Goal: Information Seeking & Learning: Learn about a topic

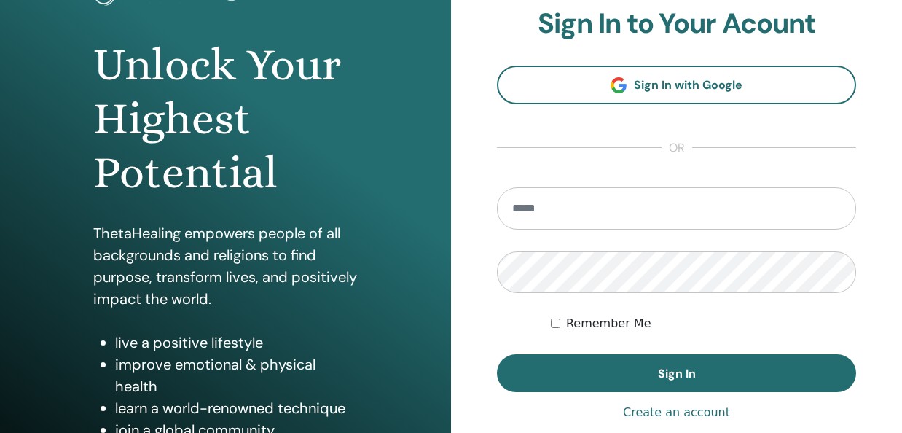
scroll to position [123, 0]
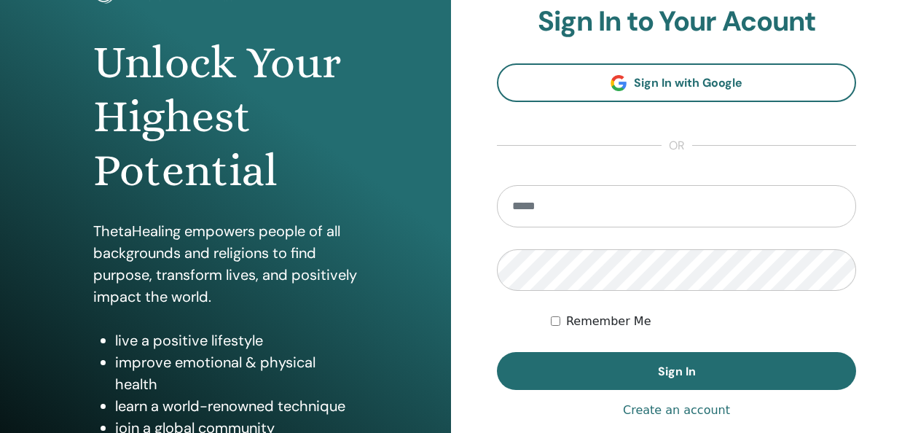
click at [682, 209] on input "email" at bounding box center [676, 206] width 359 height 42
type input "**********"
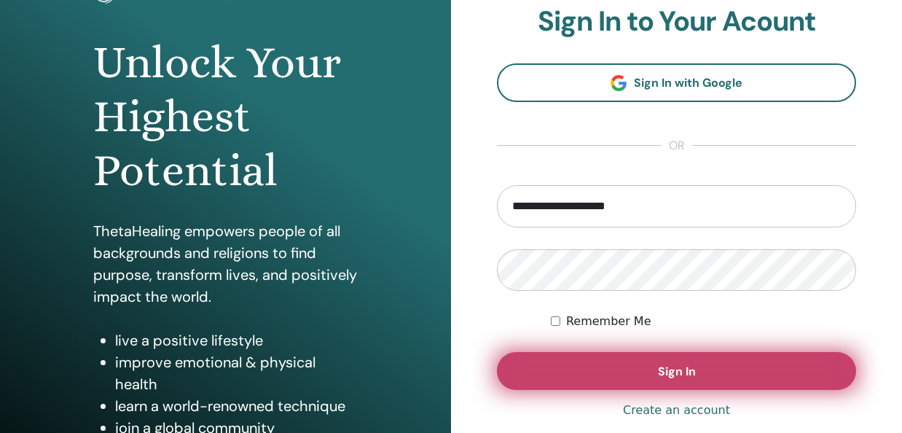
click at [649, 380] on button "Sign In" at bounding box center [676, 371] width 359 height 38
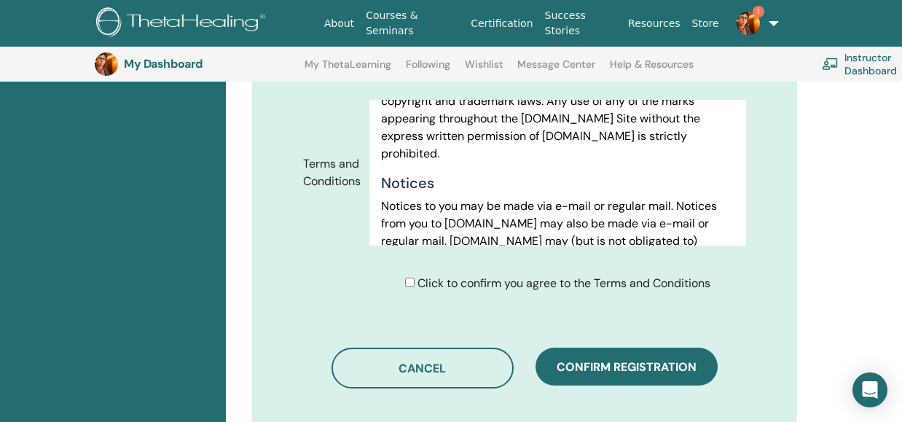
scroll to position [9501, 0]
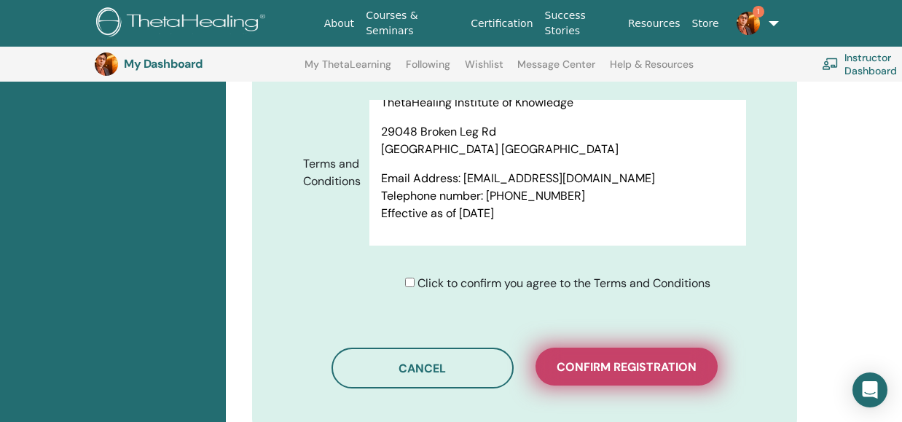
click at [644, 359] on span "Confirm registration" at bounding box center [627, 366] width 140 height 15
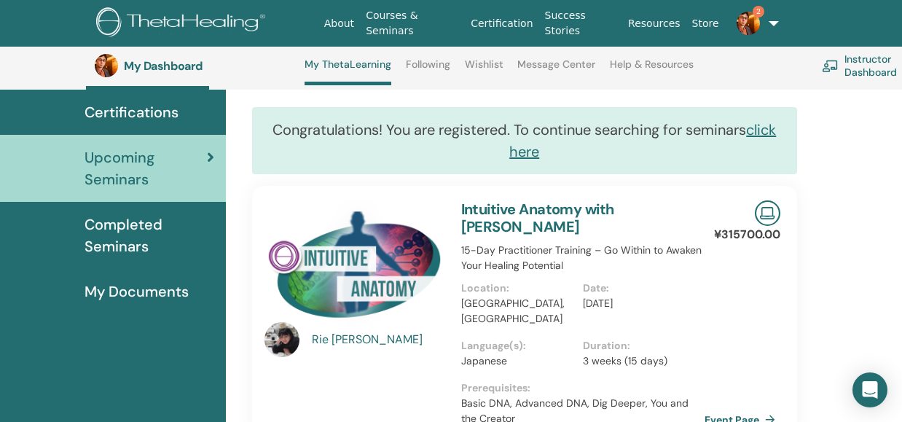
scroll to position [104, 0]
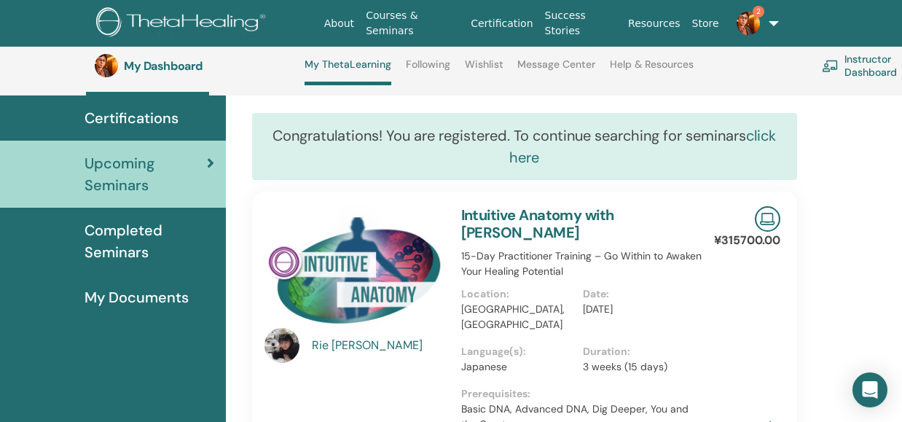
click at [536, 164] on link "click here" at bounding box center [643, 146] width 267 height 41
click at [748, 23] on img at bounding box center [748, 23] width 23 height 23
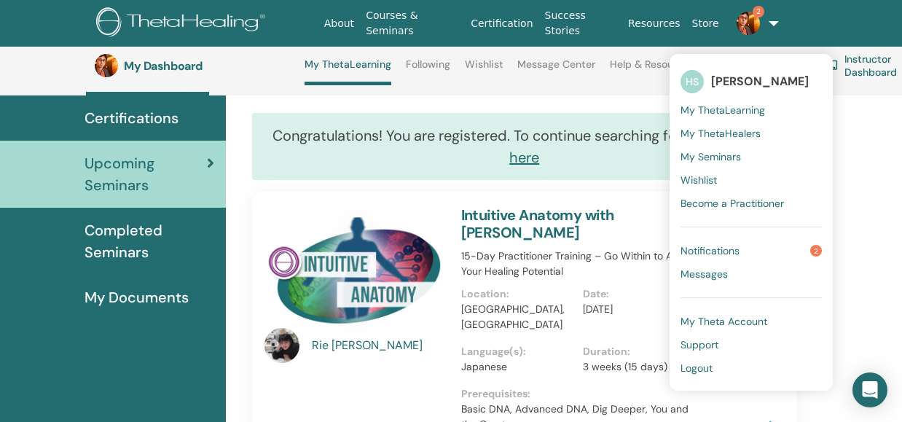
click at [737, 254] on link "Notifications 2" at bounding box center [751, 250] width 141 height 23
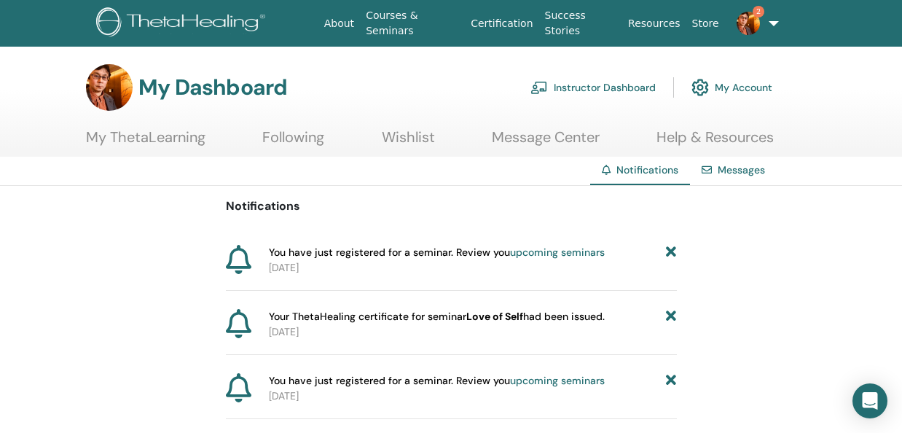
click at [163, 148] on link "My ThetaLearning" at bounding box center [146, 142] width 120 height 28
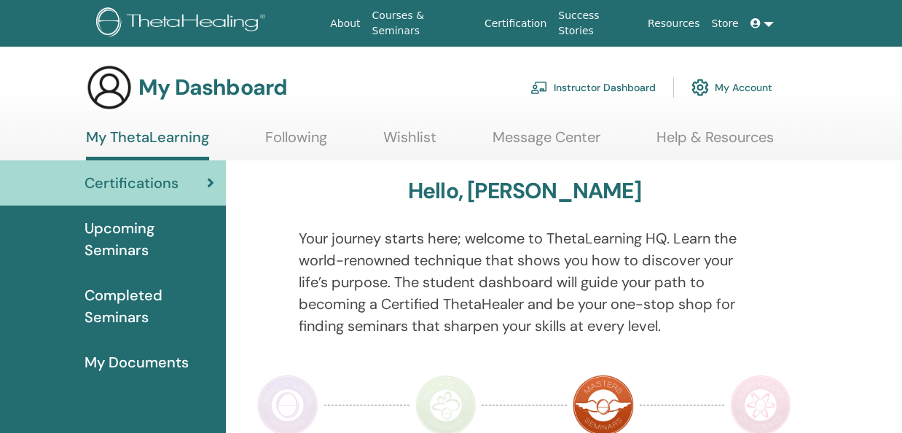
click at [165, 233] on span "Upcoming Seminars" at bounding box center [150, 239] width 130 height 44
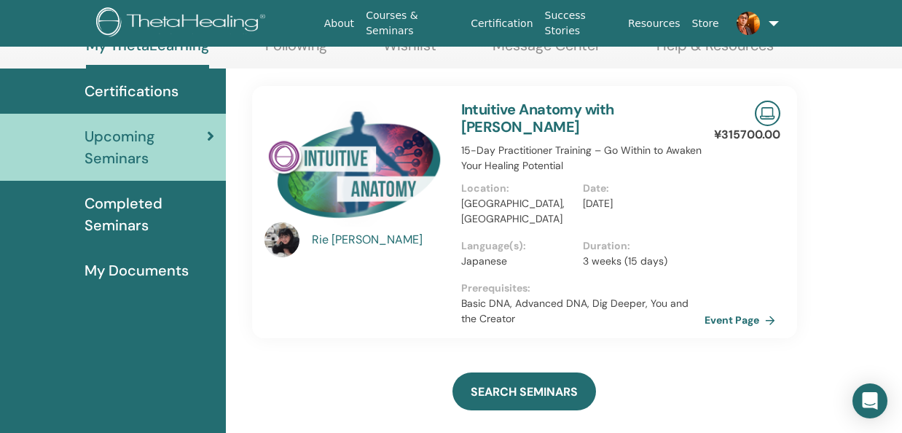
scroll to position [95, 0]
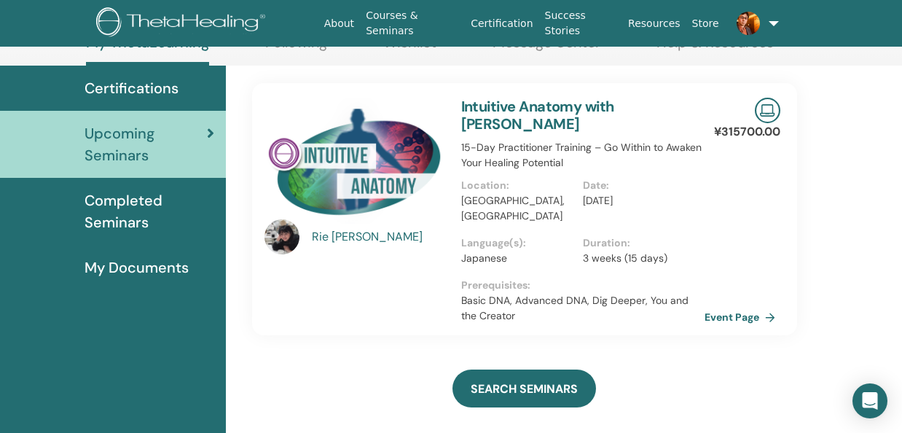
click at [180, 224] on span "Completed Seminars" at bounding box center [150, 212] width 130 height 44
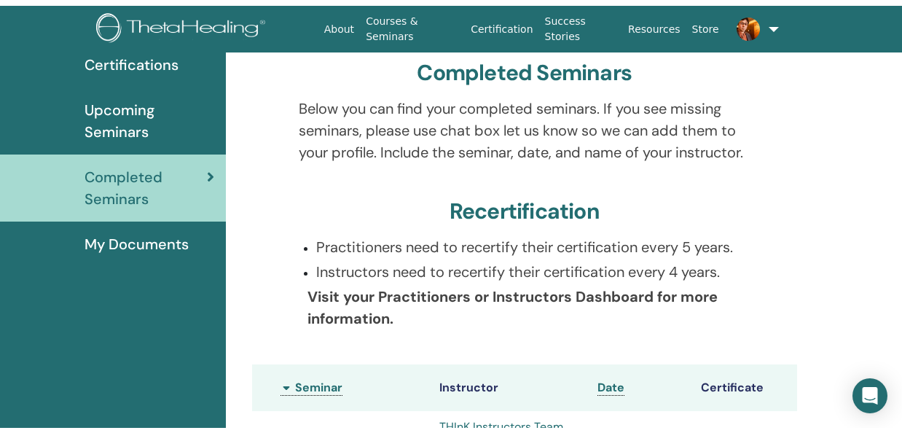
scroll to position [16, 0]
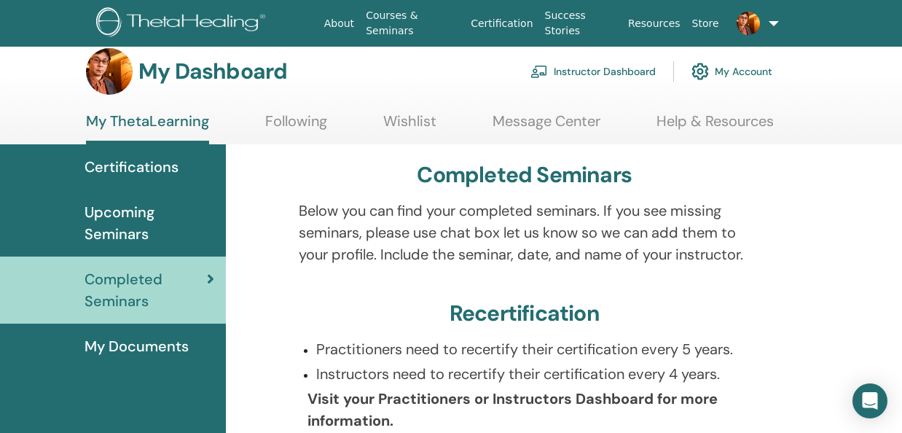
click at [155, 173] on span "Certifications" at bounding box center [132, 167] width 94 height 22
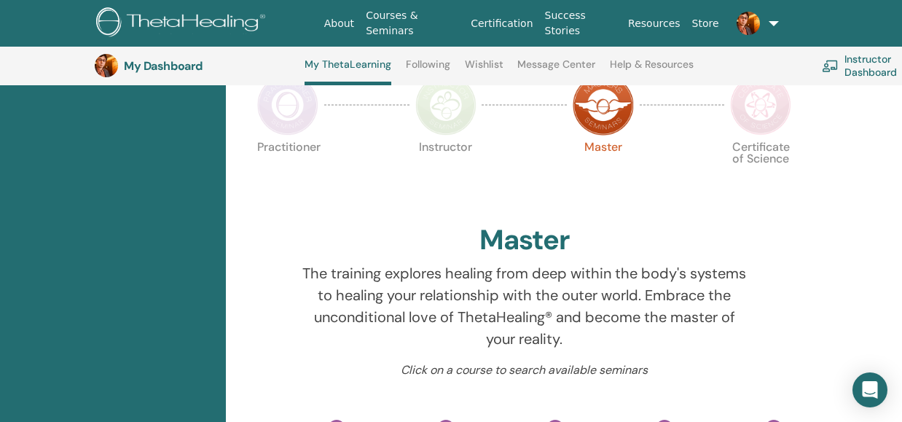
scroll to position [353, 0]
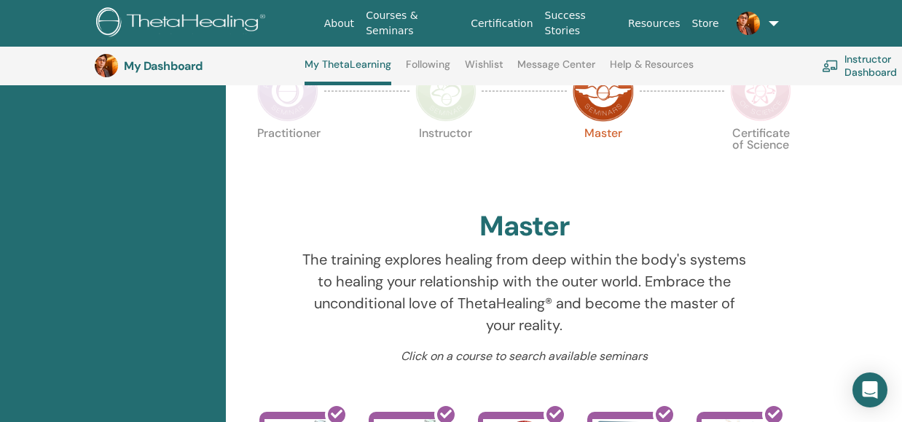
click at [299, 123] on div at bounding box center [288, 91] width 73 height 67
click at [297, 110] on img at bounding box center [287, 90] width 61 height 61
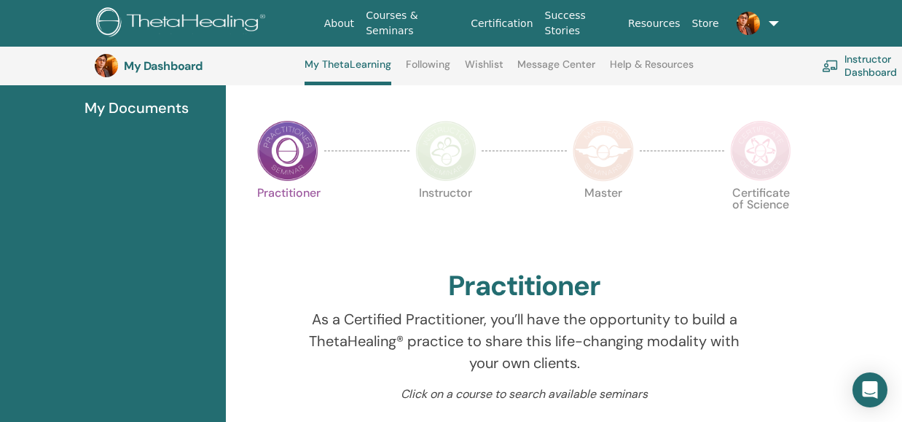
scroll to position [261, 0]
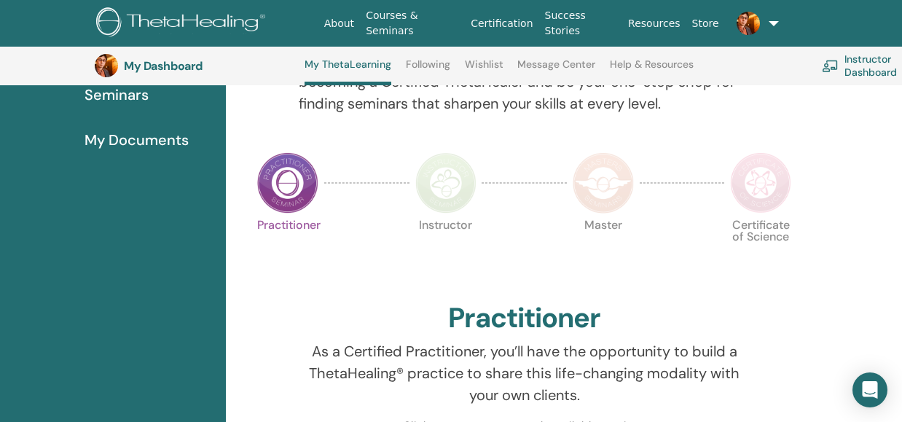
drag, startPoint x: 907, startPoint y: 60, endPoint x: 899, endPoint y: 104, distance: 44.5
click at [627, 187] on img at bounding box center [603, 182] width 61 height 61
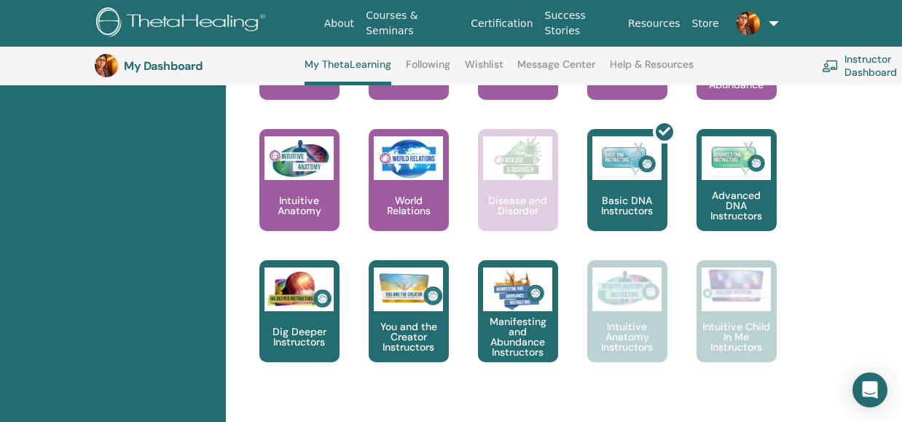
scroll to position [769, 0]
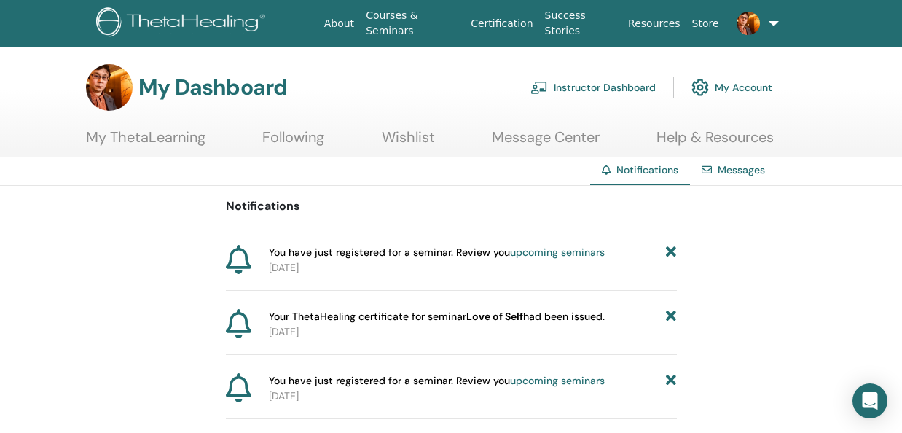
click at [155, 136] on link "My ThetaLearning" at bounding box center [146, 142] width 120 height 28
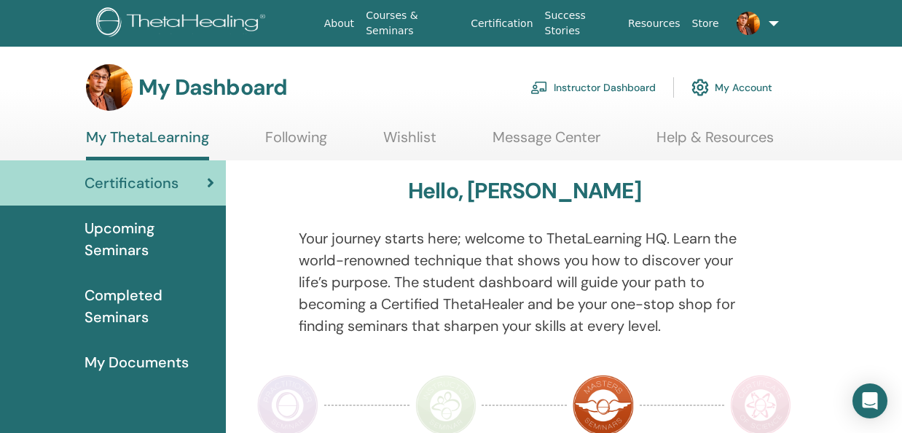
click at [156, 222] on span "Upcoming Seminars" at bounding box center [150, 239] width 130 height 44
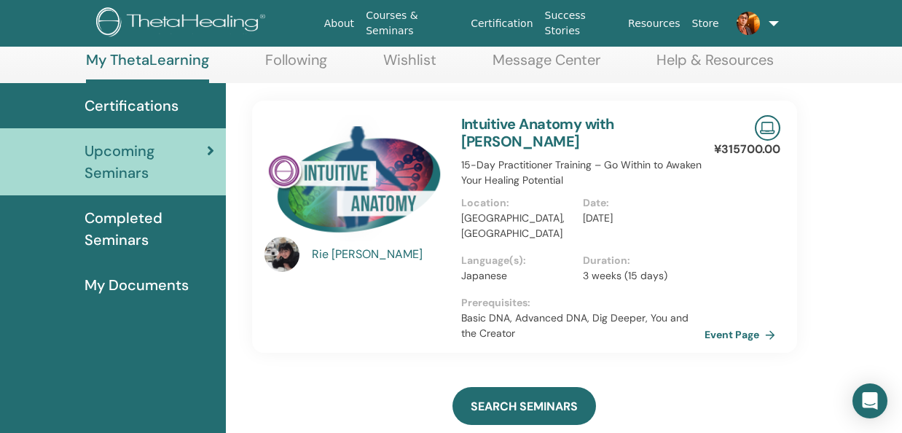
scroll to position [96, 0]
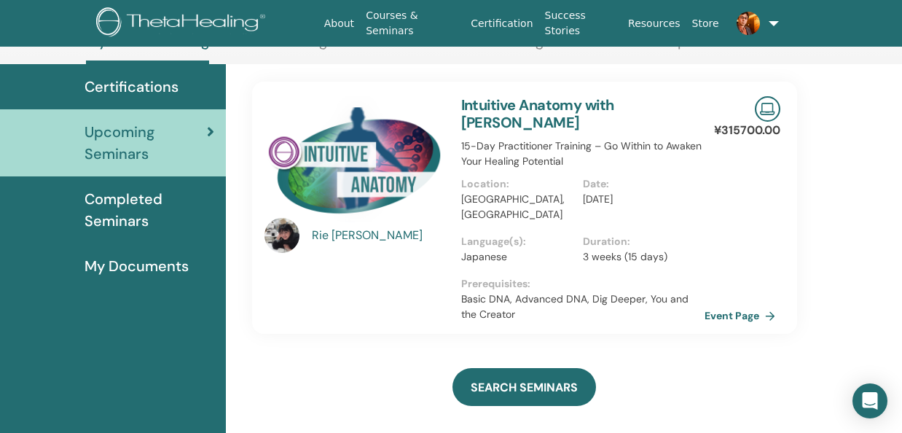
click at [290, 230] on img at bounding box center [282, 235] width 35 height 35
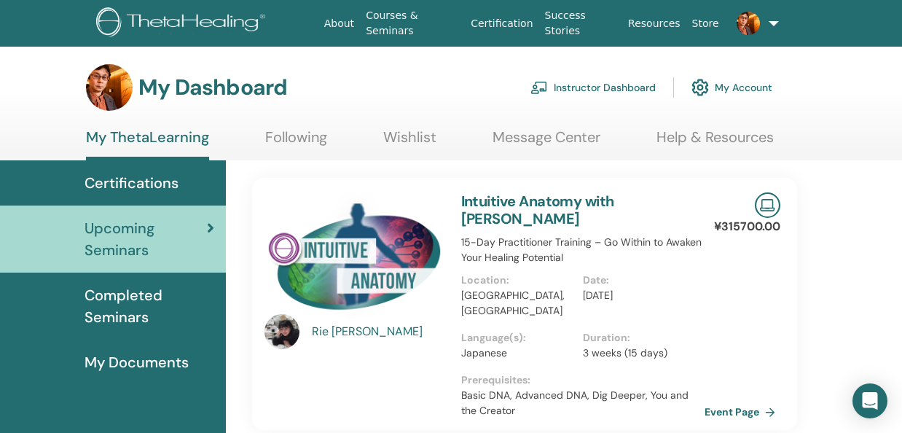
click at [351, 329] on div "Rie Yamamoto" at bounding box center [379, 331] width 135 height 17
click at [548, 140] on link "Message Center" at bounding box center [547, 142] width 108 height 28
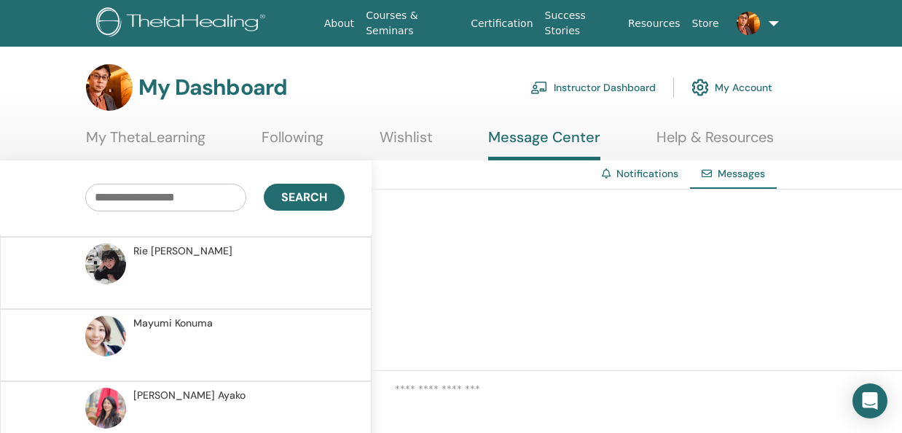
scroll to position [88, 0]
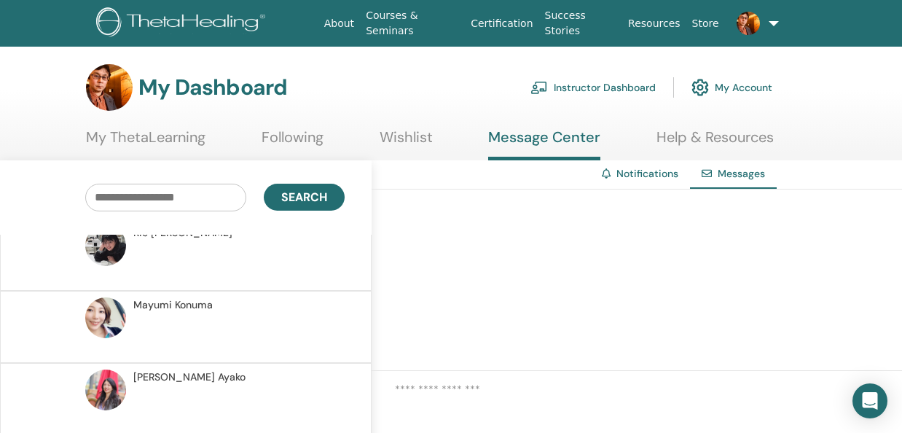
click at [112, 244] on img at bounding box center [105, 245] width 41 height 41
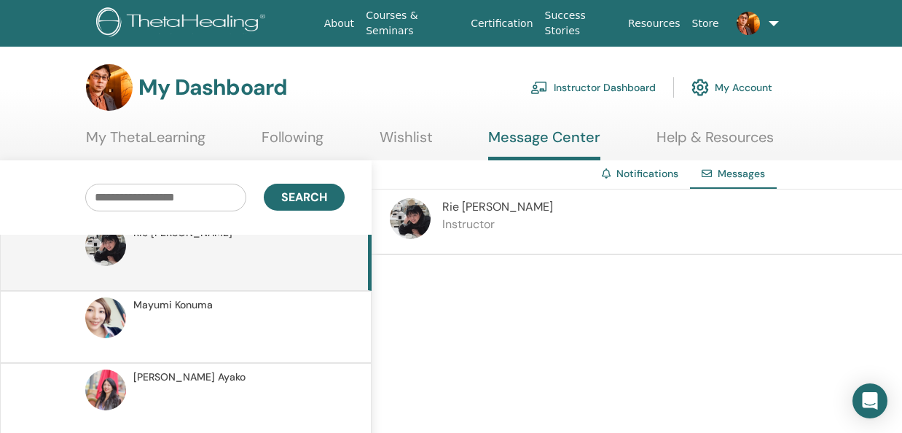
click at [409, 213] on img at bounding box center [410, 218] width 41 height 41
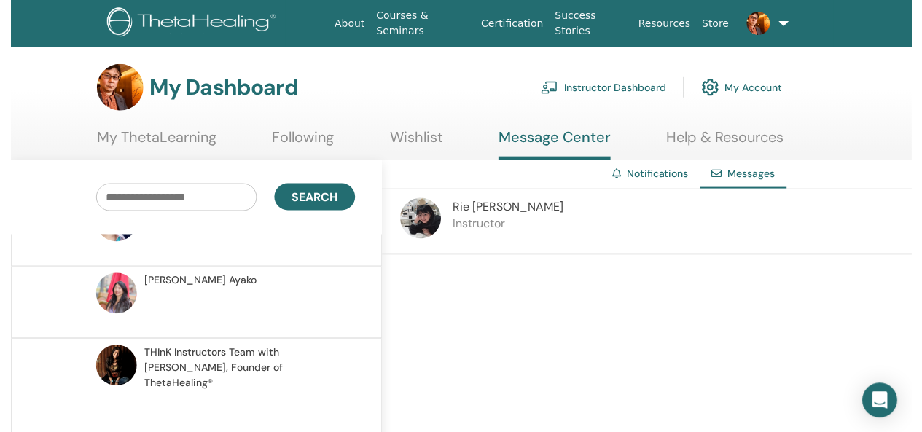
scroll to position [185, 0]
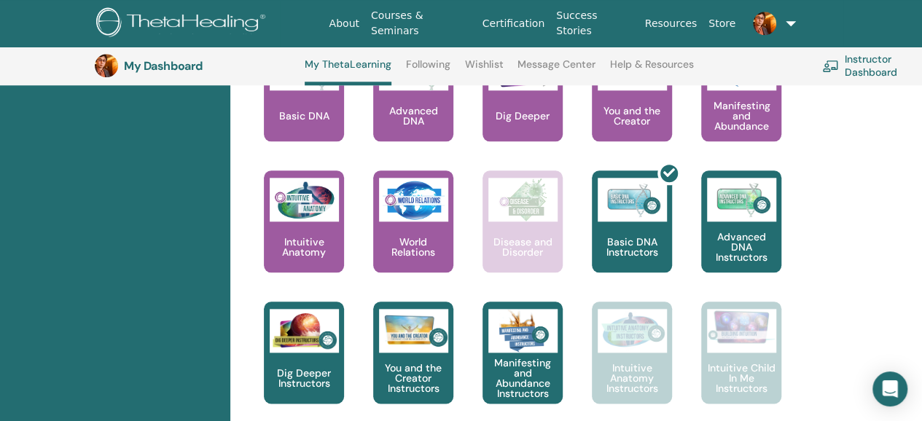
scroll to position [770, 0]
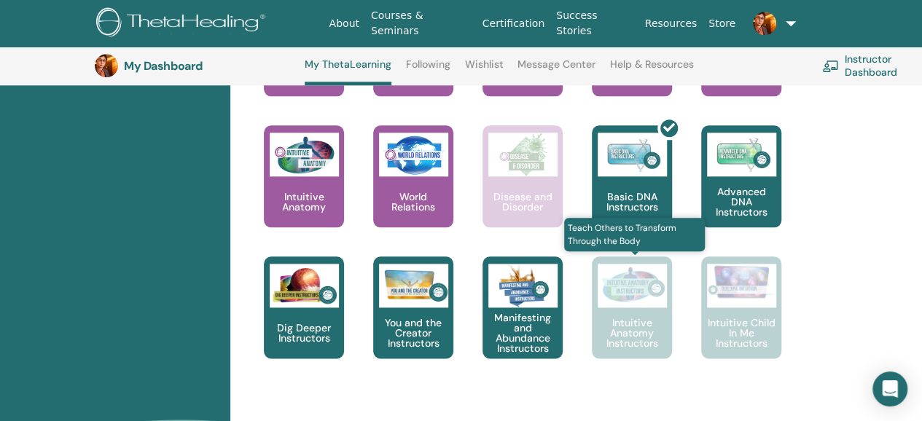
click at [639, 308] on div "Intuitive Anatomy Instructors" at bounding box center [632, 308] width 80 height 102
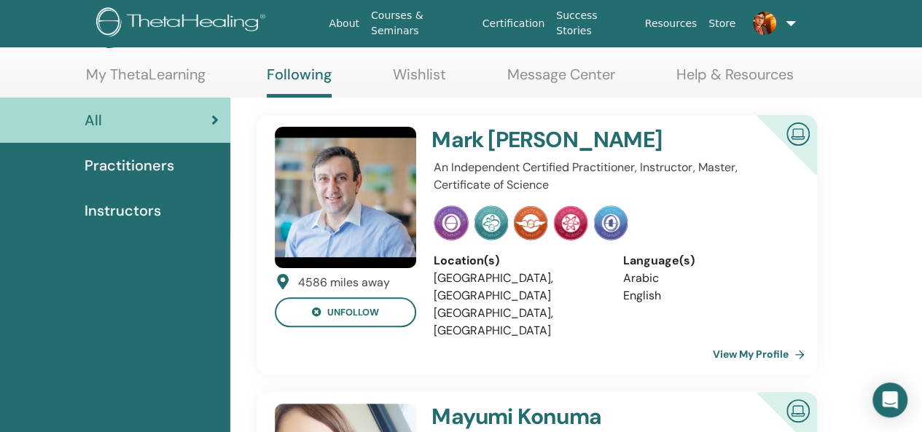
scroll to position [73, 0]
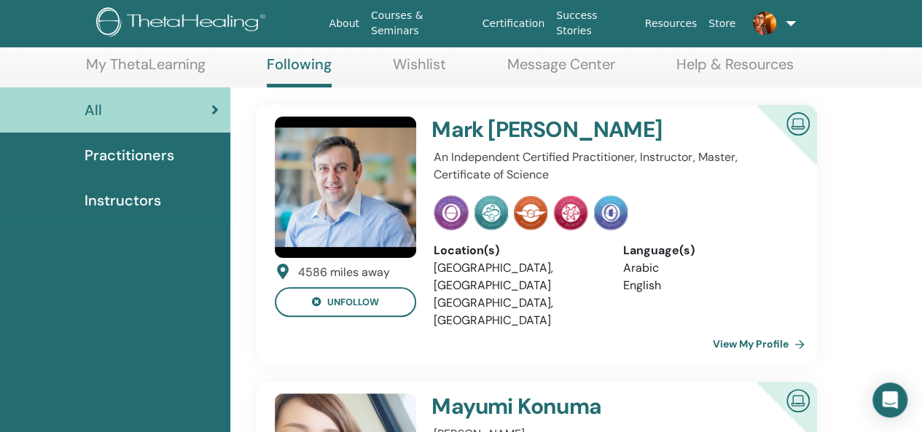
click at [134, 147] on span "Practitioners" at bounding box center [130, 155] width 90 height 22
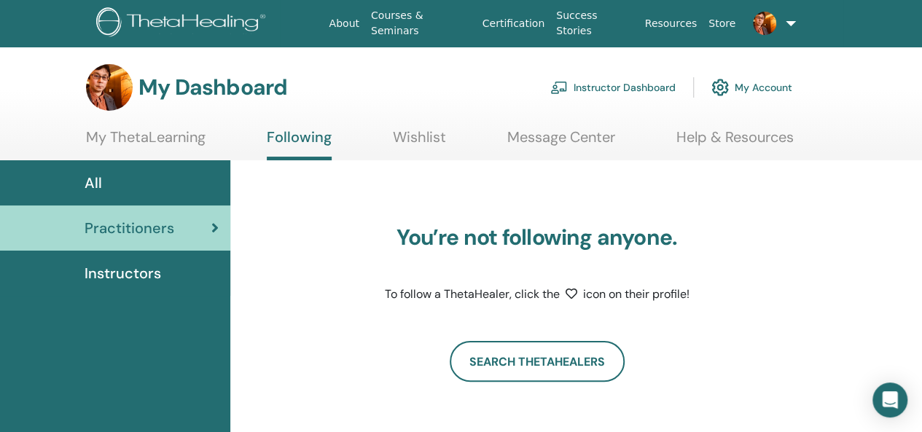
click at [117, 279] on span "Instructors" at bounding box center [123, 273] width 77 height 22
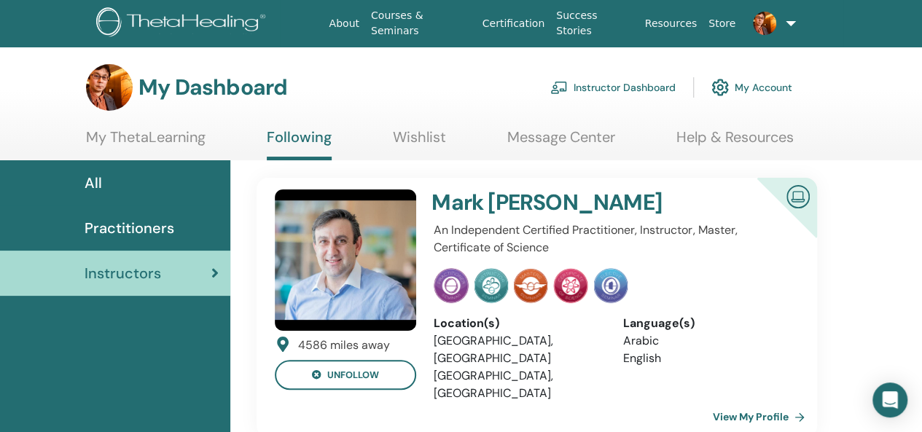
click at [179, 144] on link "My ThetaLearning" at bounding box center [146, 142] width 120 height 28
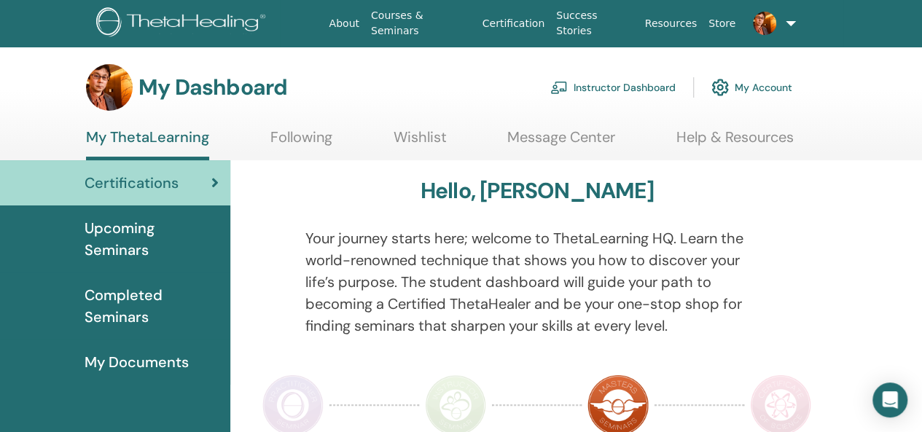
click at [142, 304] on span "Completed Seminars" at bounding box center [152, 306] width 134 height 44
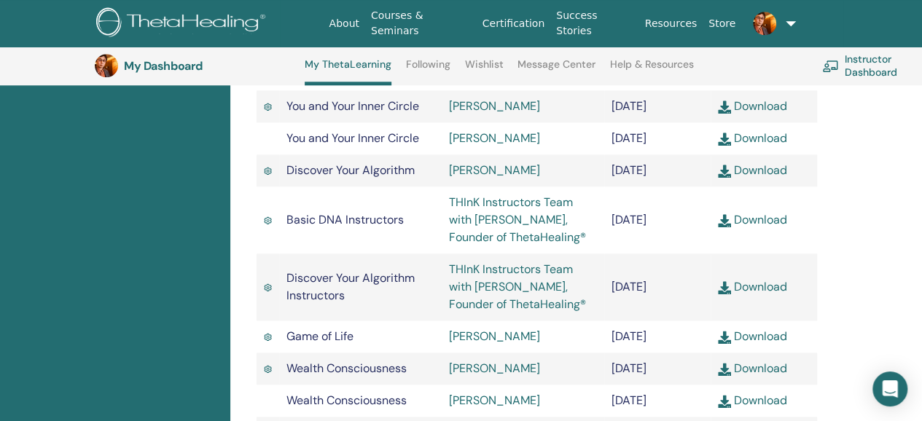
scroll to position [764, 0]
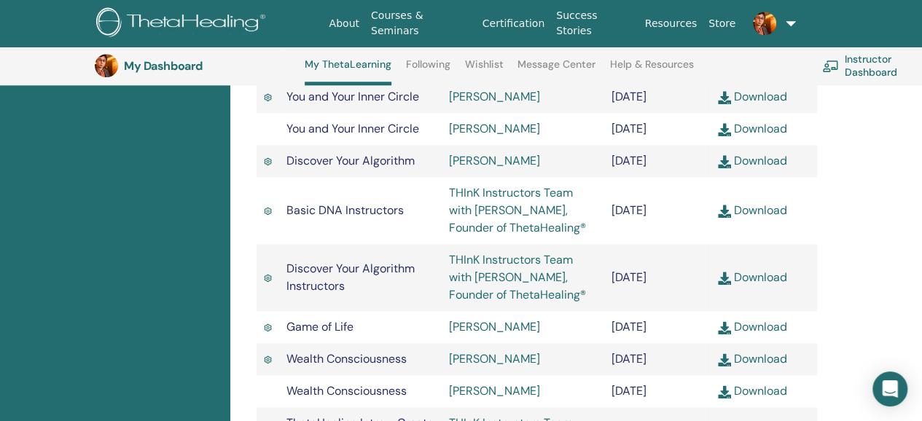
click at [515, 335] on link "Shigeki Osawa" at bounding box center [494, 326] width 91 height 15
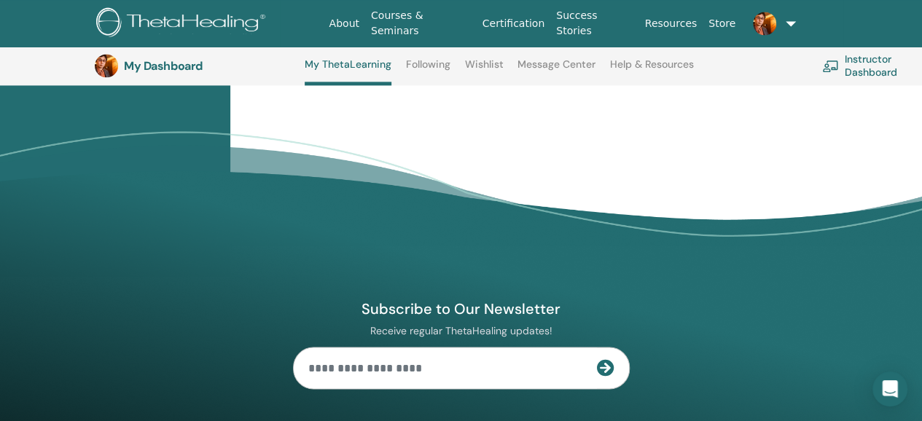
scroll to position [1067, 0]
